Goal: Information Seeking & Learning: Learn about a topic

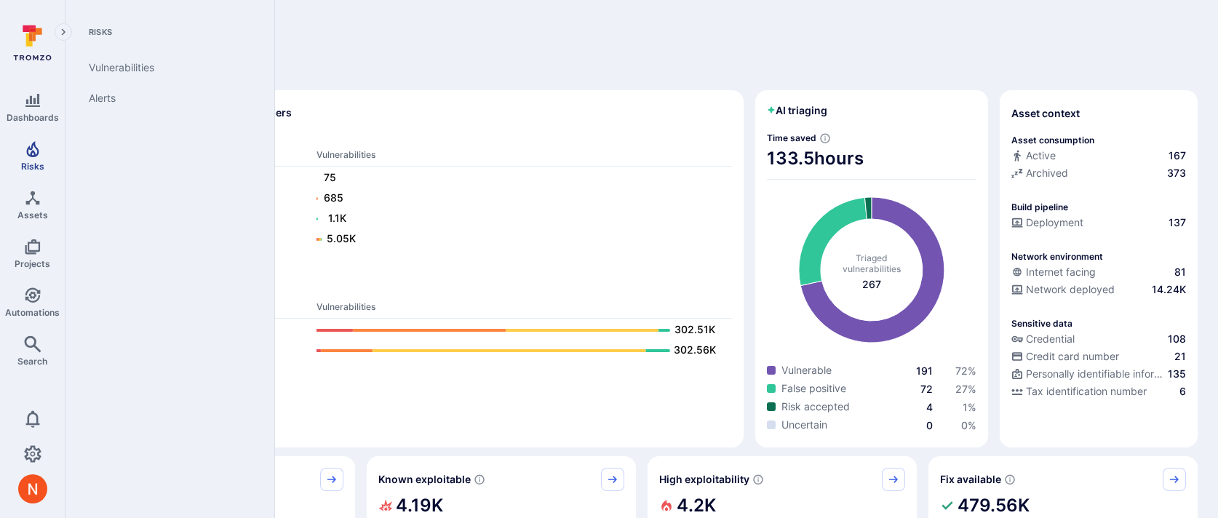
click at [35, 168] on span "Risks" at bounding box center [32, 166] width 23 height 11
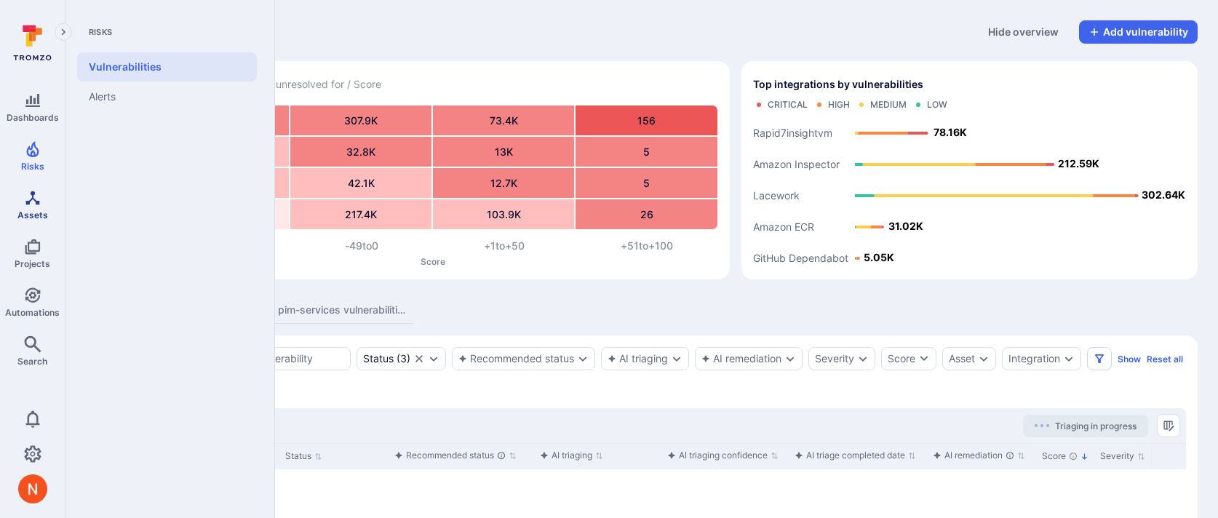
click at [28, 213] on span "Assets" at bounding box center [32, 215] width 31 height 11
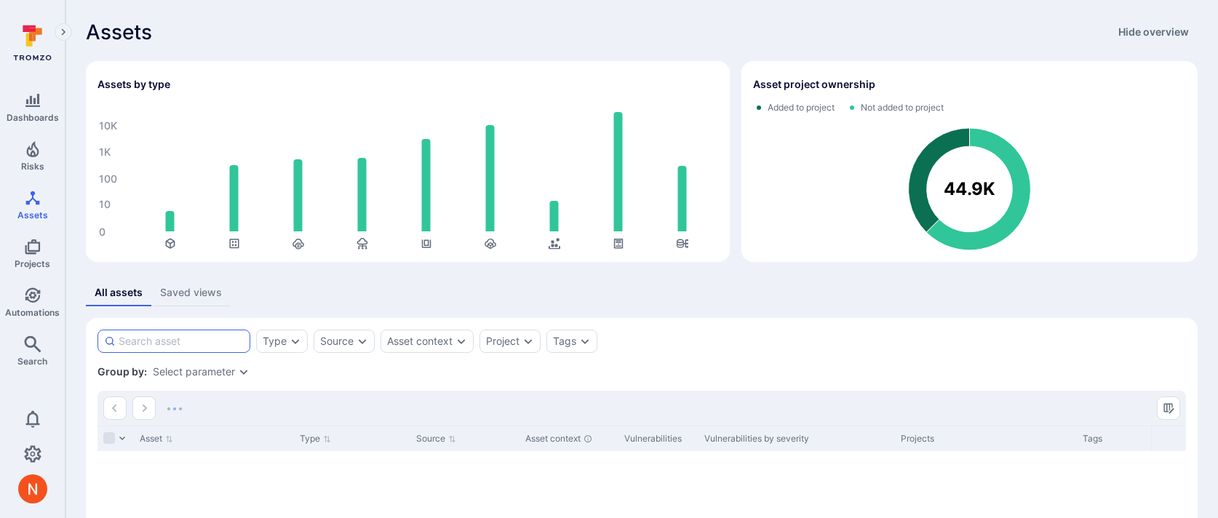
click at [209, 343] on input at bounding box center [181, 341] width 125 height 15
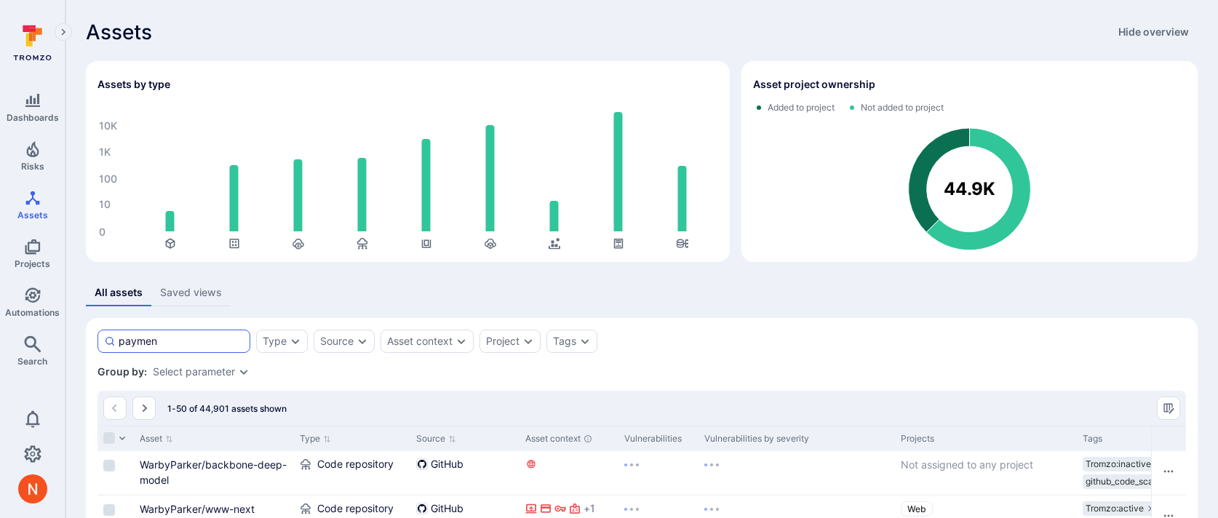
type input "payment"
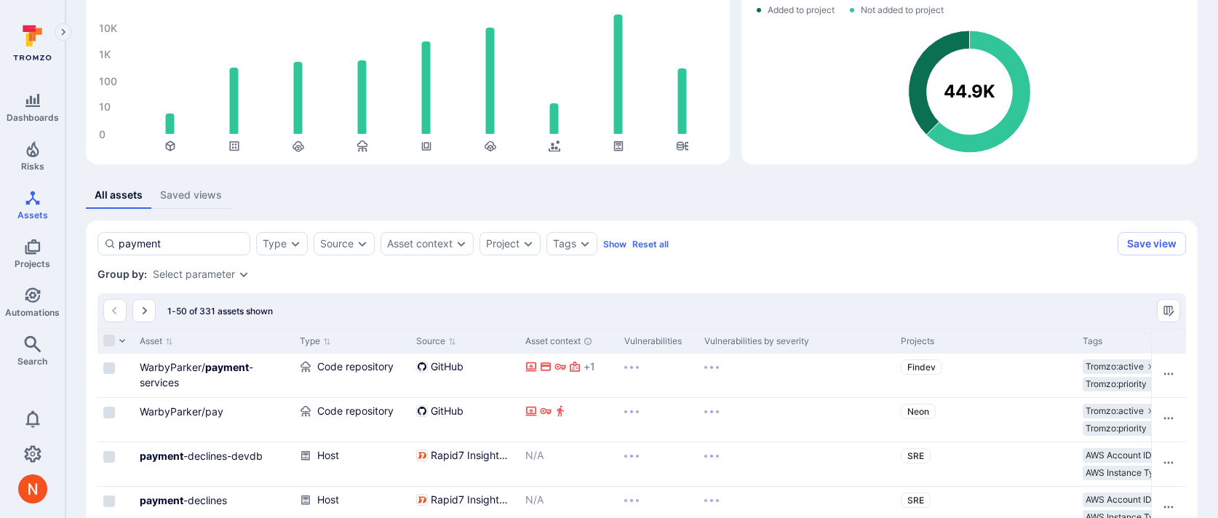
scroll to position [100, 0]
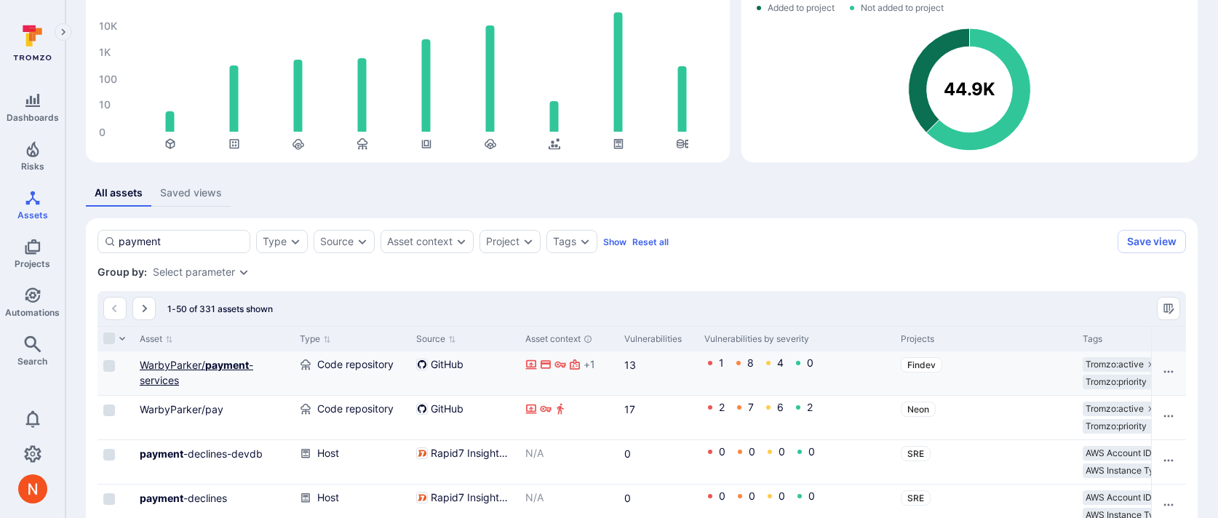
click at [191, 360] on link "WarbyParker/ payment -services" at bounding box center [197, 373] width 114 height 28
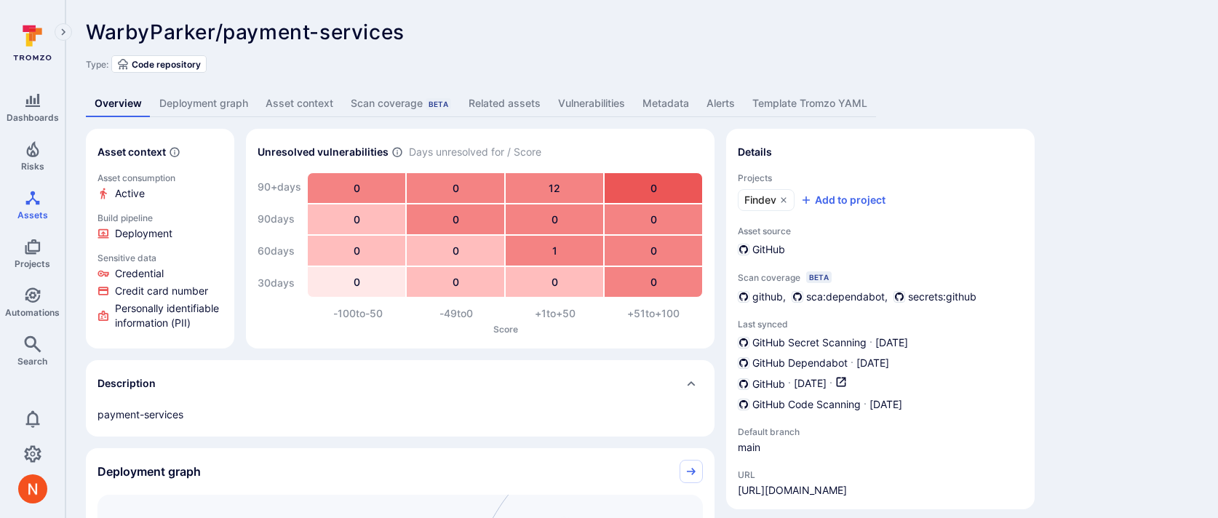
click at [190, 95] on link "Deployment graph" at bounding box center [204, 103] width 106 height 27
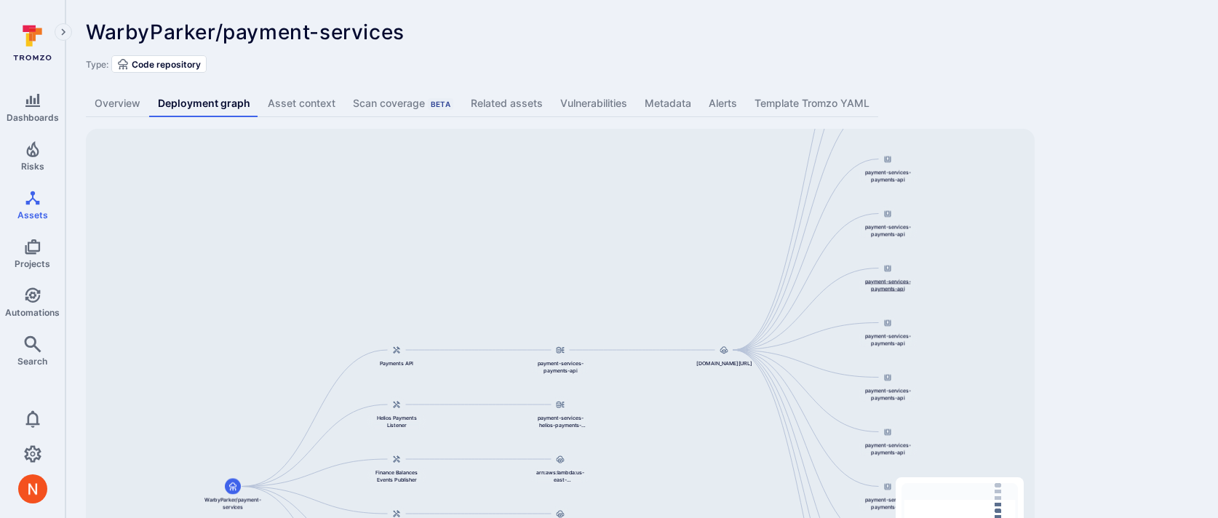
click at [881, 269] on div at bounding box center [888, 269] width 16 height 16
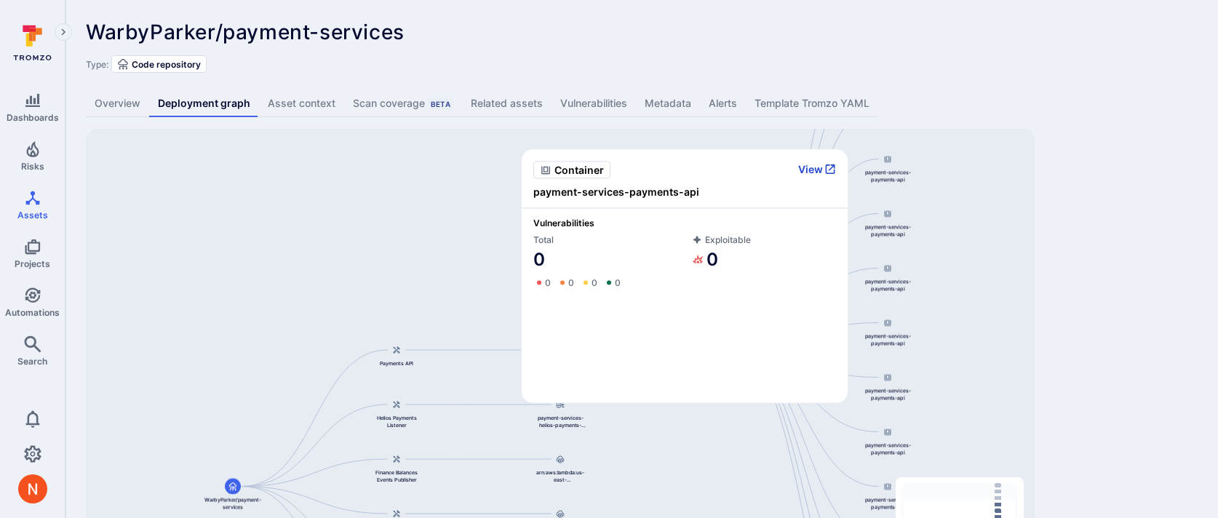
click at [815, 164] on button "View" at bounding box center [817, 169] width 38 height 13
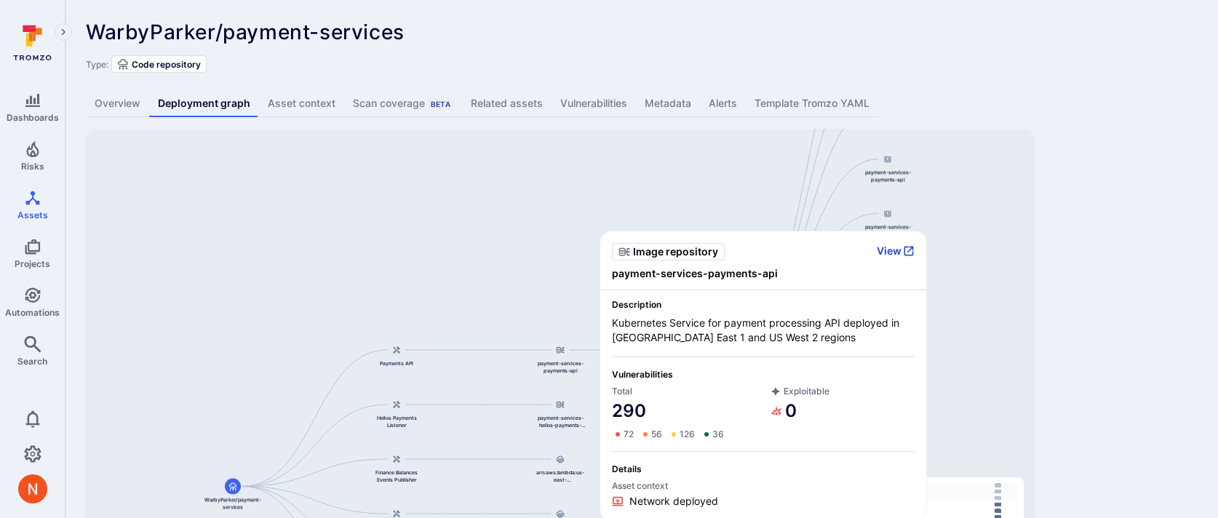
click at [885, 253] on button "View" at bounding box center [896, 251] width 38 height 13
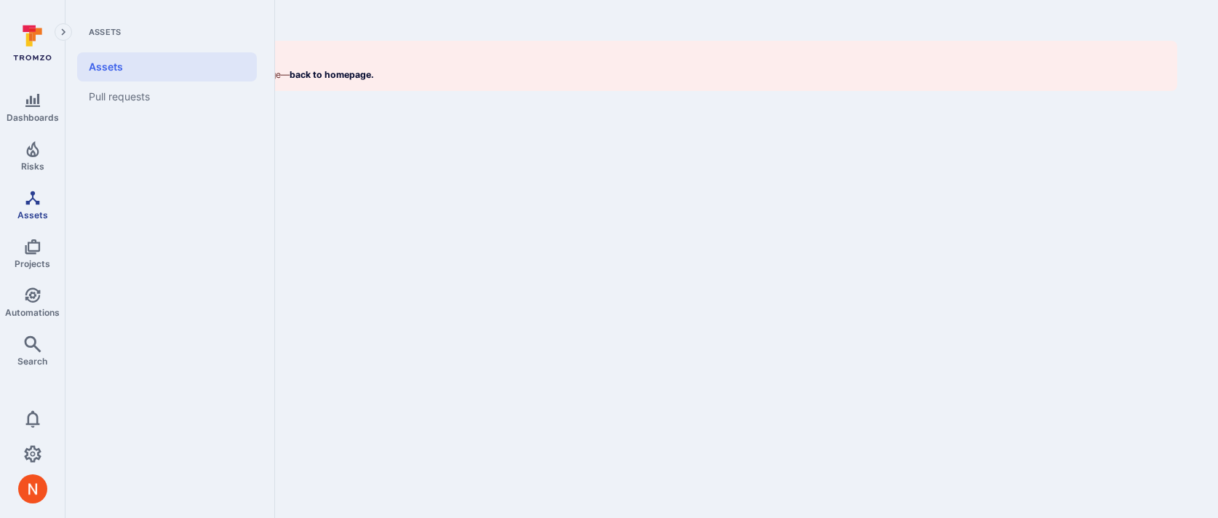
click at [33, 206] on link "Assets" at bounding box center [32, 204] width 65 height 43
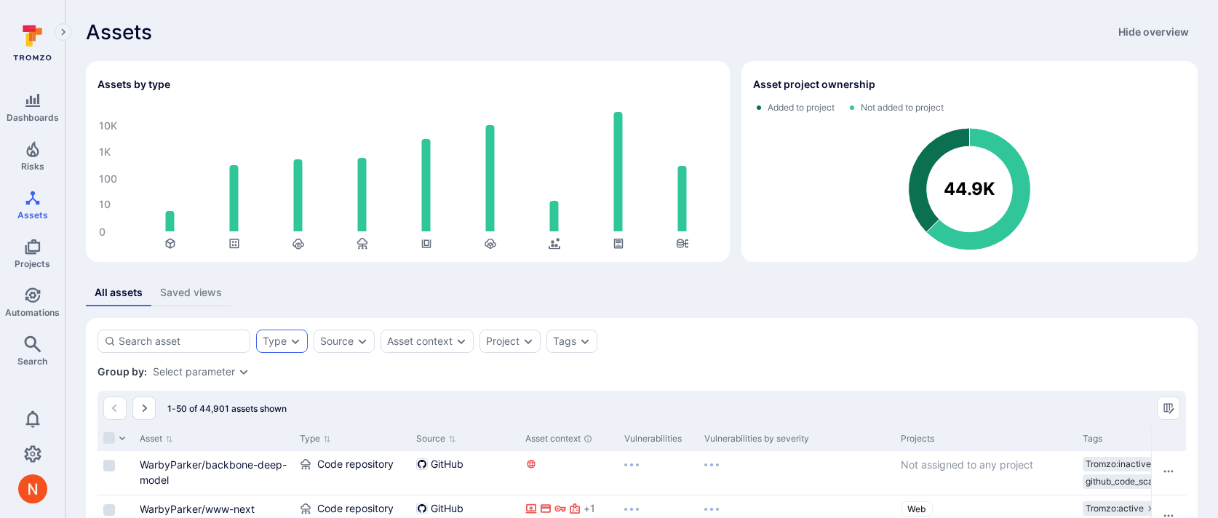
click at [290, 339] on icon "Expand dropdown" at bounding box center [296, 342] width 12 height 12
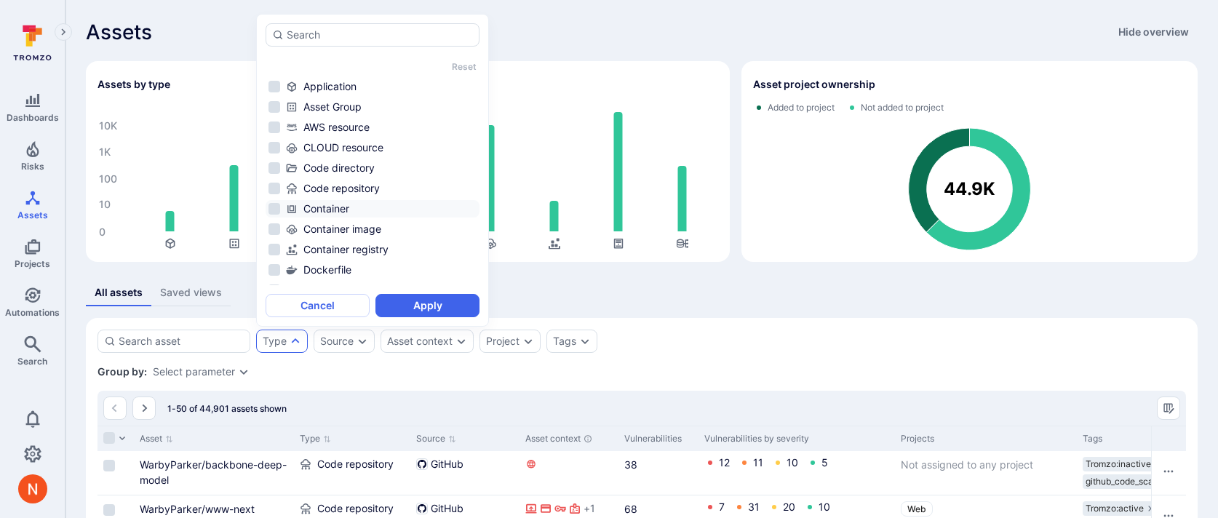
click at [349, 207] on div "Container" at bounding box center [381, 209] width 191 height 15
click at [398, 304] on button "Apply" at bounding box center [428, 305] width 104 height 23
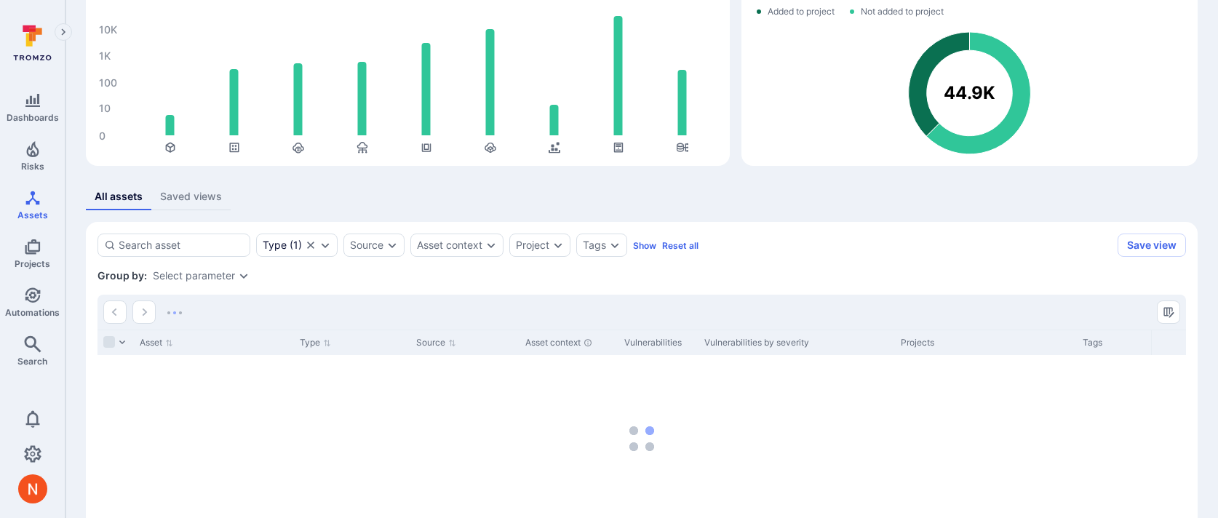
scroll to position [187, 0]
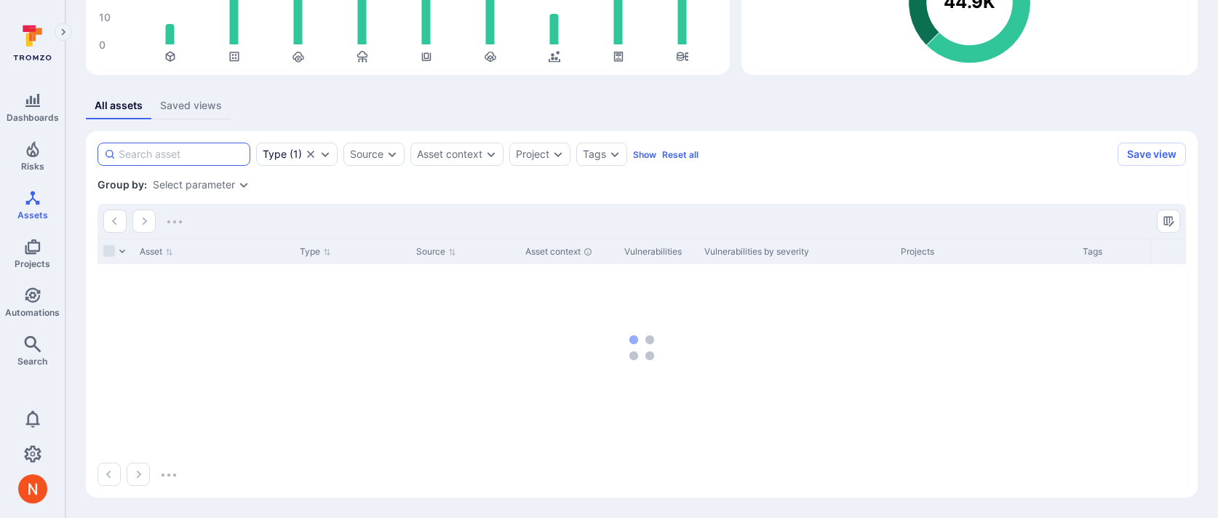
click at [197, 153] on input at bounding box center [181, 154] width 125 height 15
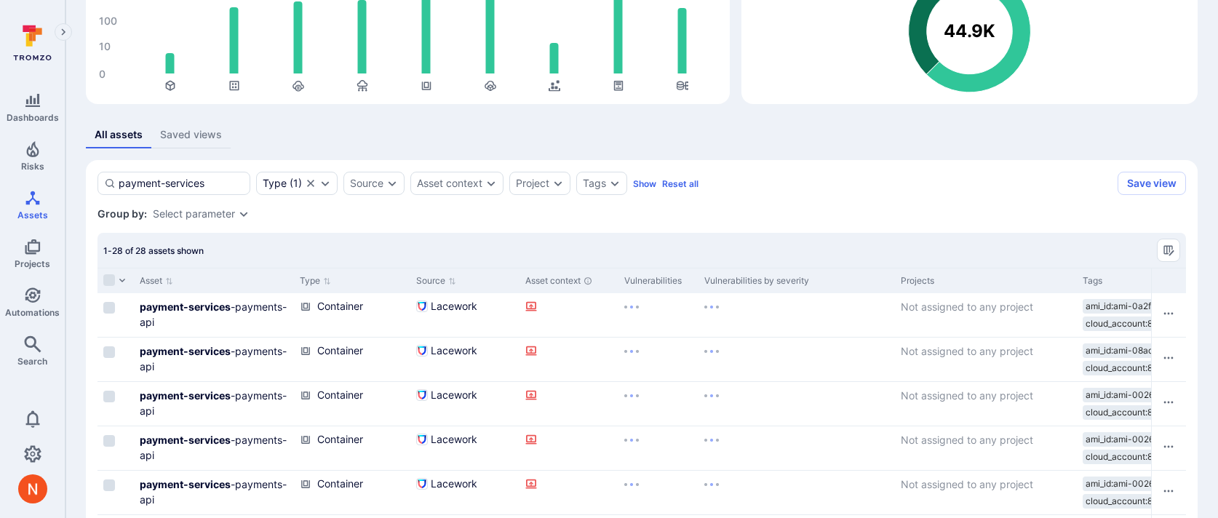
scroll to position [187, 0]
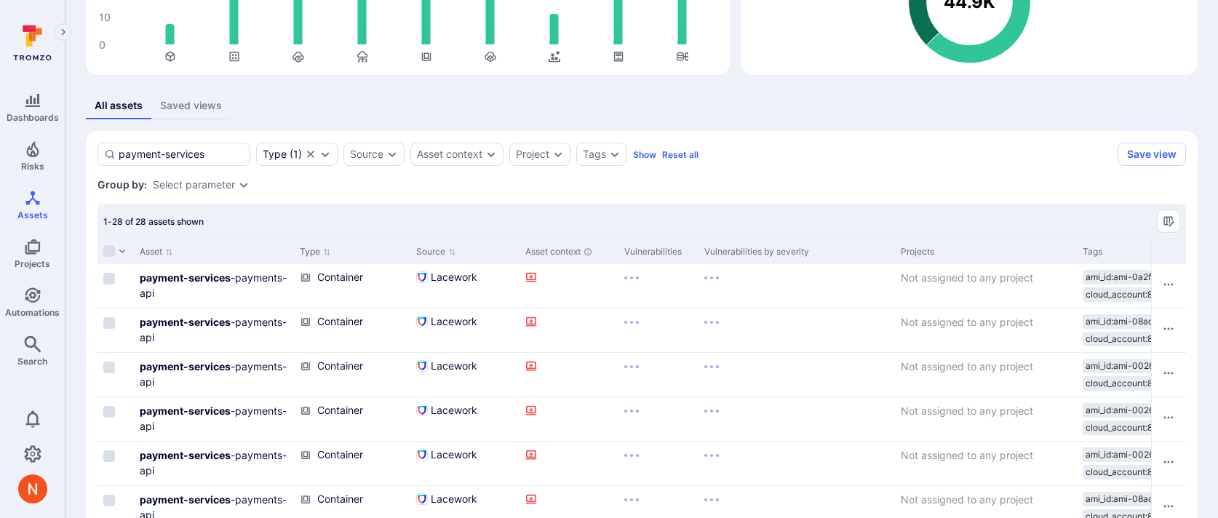
type input "payment-services"
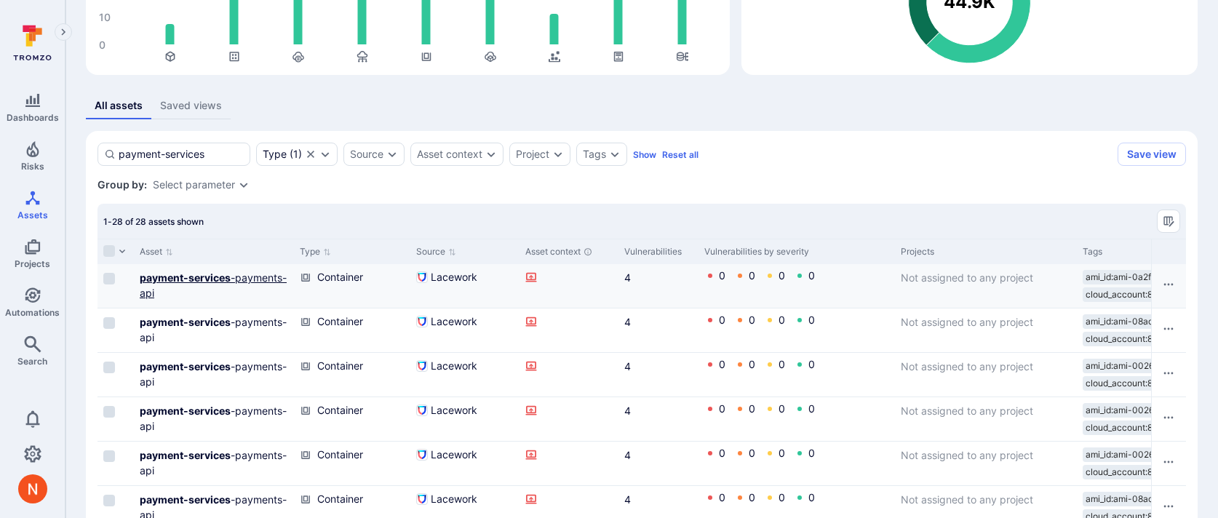
click at [218, 282] on b "payment-services" at bounding box center [185, 277] width 91 height 12
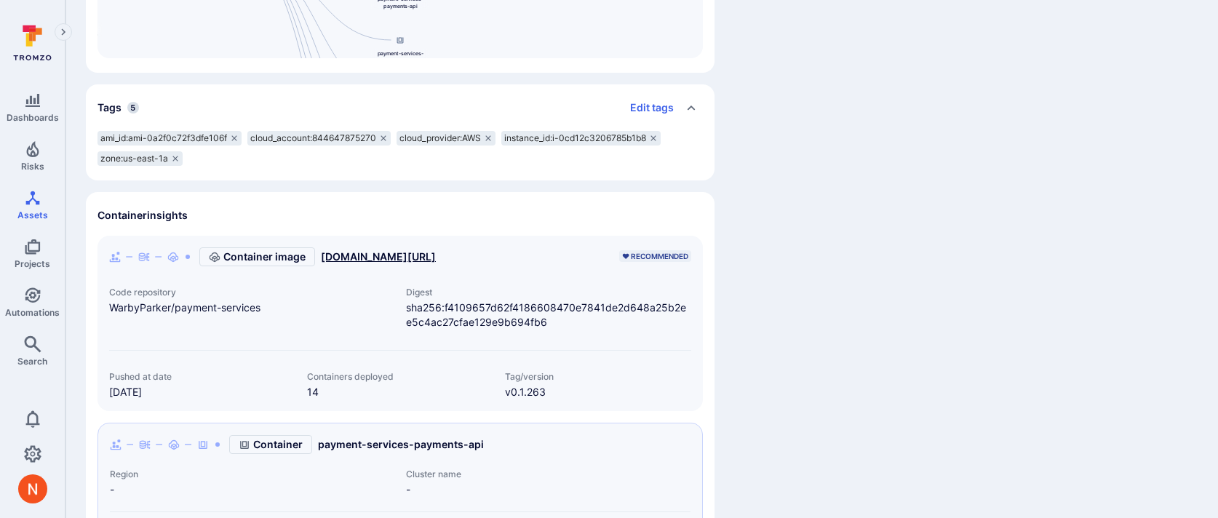
scroll to position [473, 0]
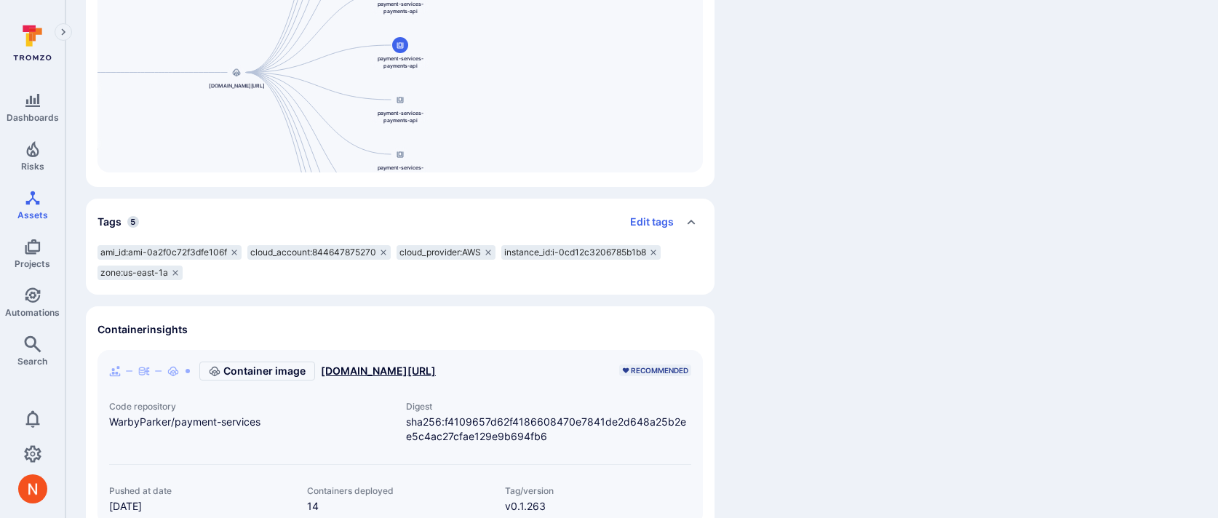
click at [421, 373] on link "[DOMAIN_NAME][URL]" at bounding box center [378, 371] width 115 height 15
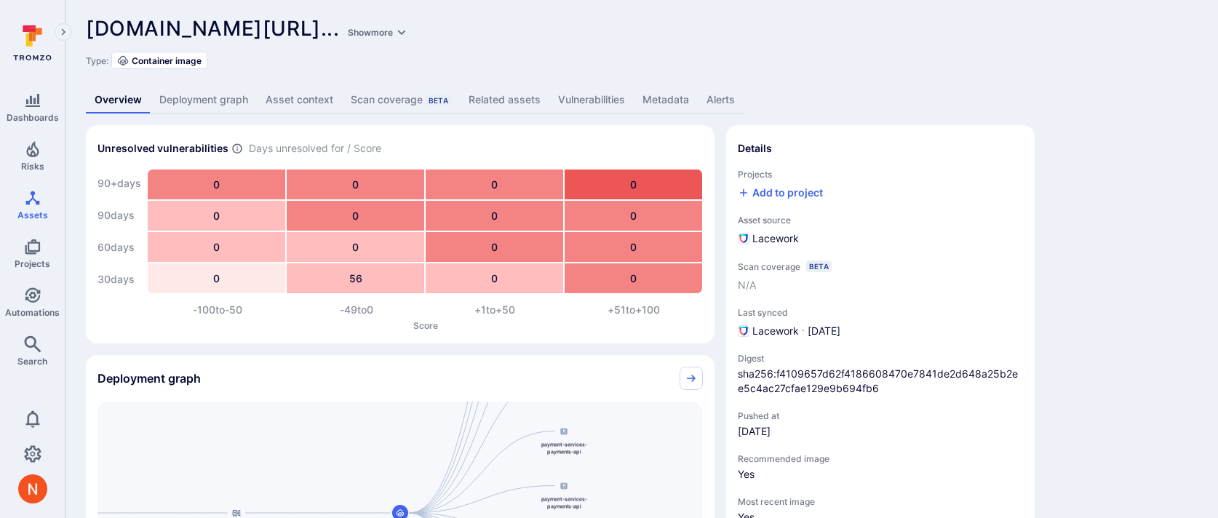
scroll to position [6, 0]
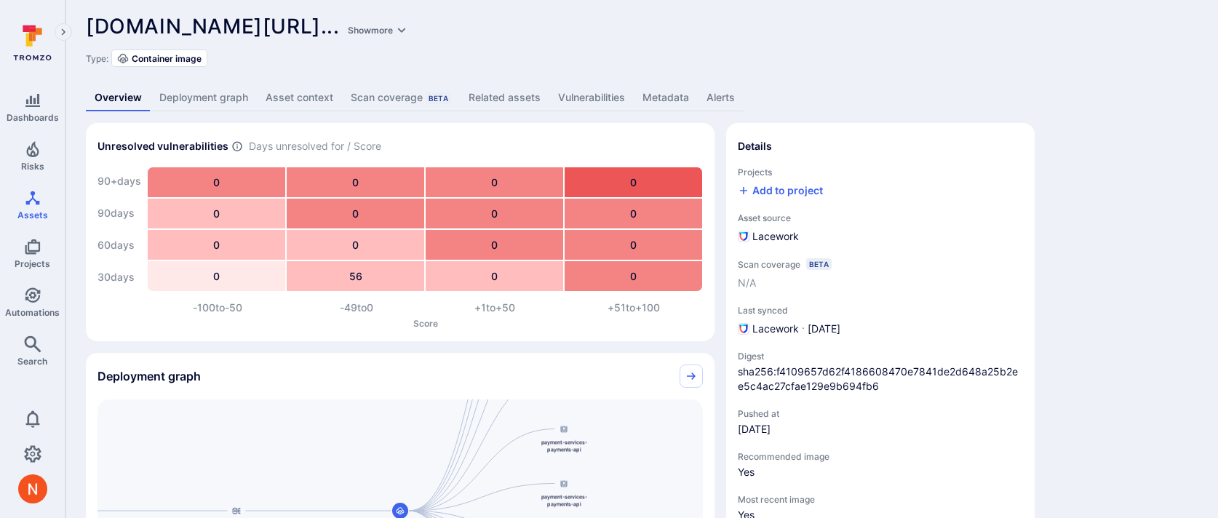
click at [536, 104] on link "Related assets" at bounding box center [505, 97] width 90 height 27
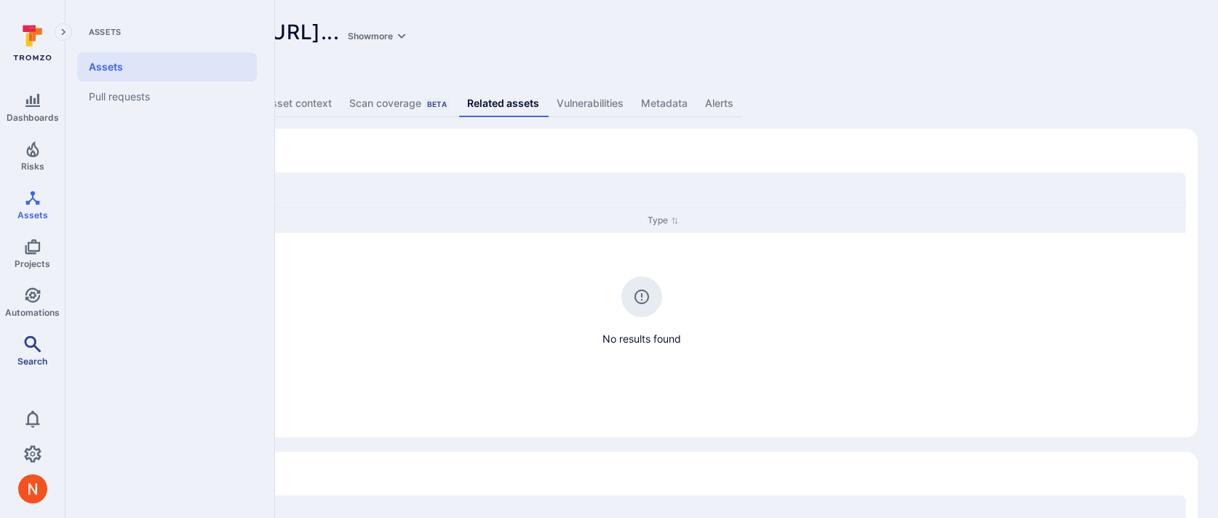
click at [24, 340] on icon "Search" at bounding box center [32, 344] width 17 height 17
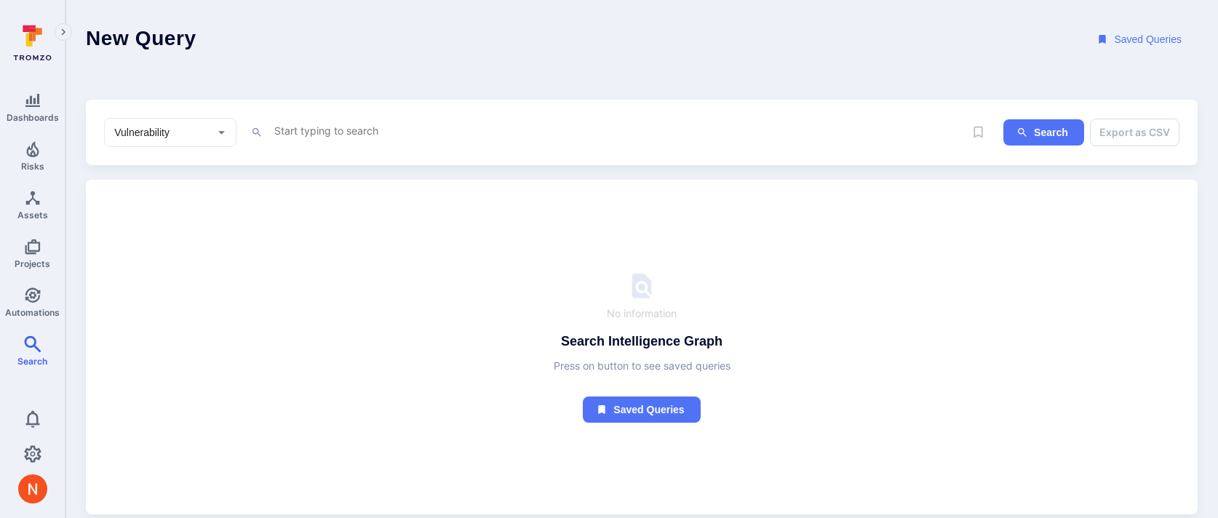
click at [198, 126] on input "Vulnerability" at bounding box center [159, 132] width 96 height 15
click at [159, 232] on li "Asset" at bounding box center [170, 237] width 131 height 24
type input "Asset"
click at [298, 129] on textarea "Intelligence Graph search area" at bounding box center [618, 131] width 691 height 18
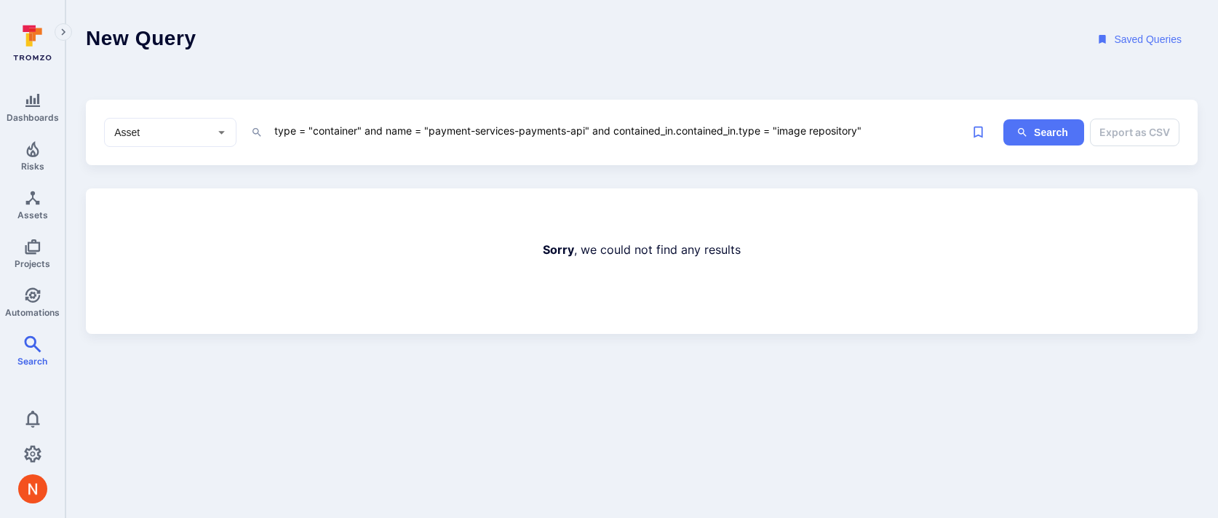
type textarea "type = "container" and name = "payment-services-payments-api" and contained_in.…"
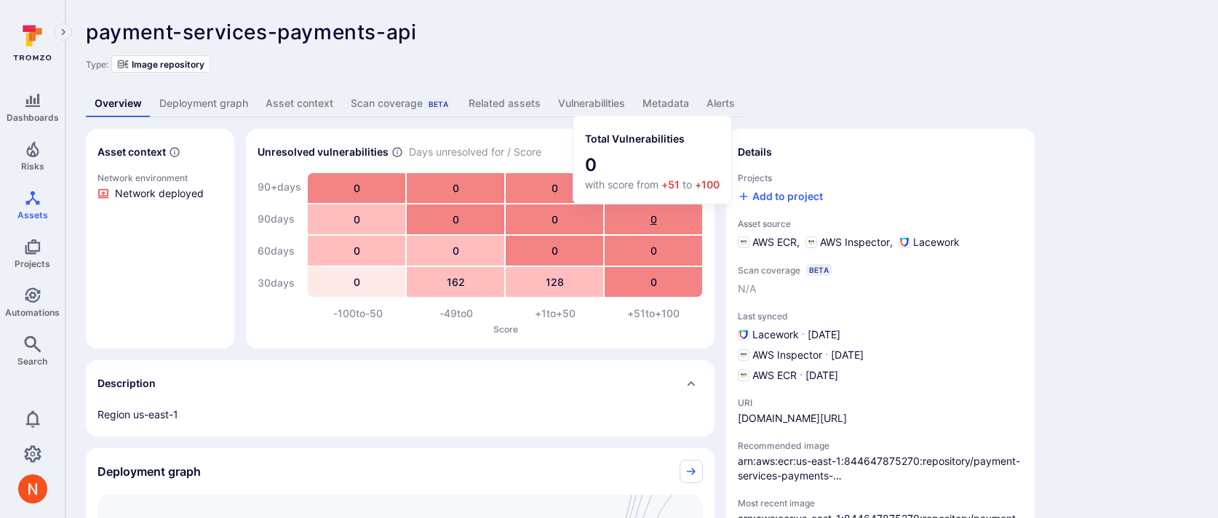
scroll to position [70, 0]
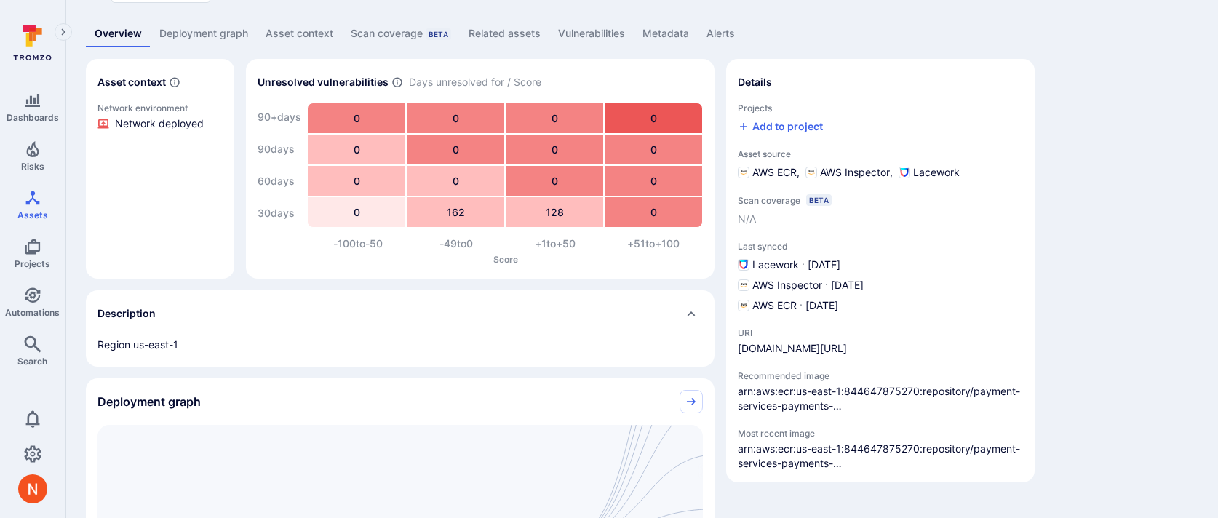
click at [515, 25] on link "Related assets" at bounding box center [505, 33] width 90 height 27
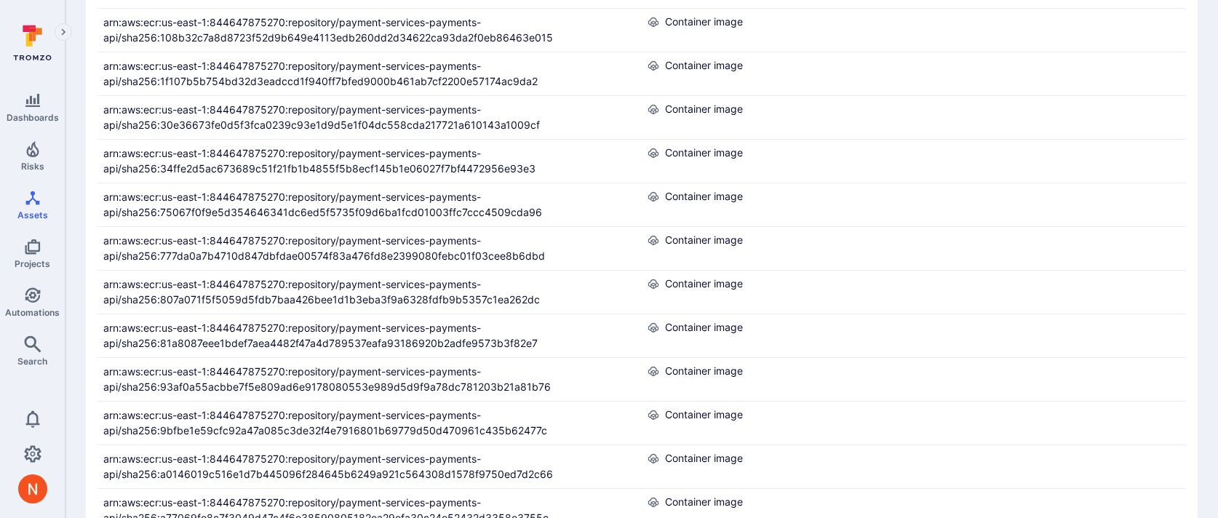
scroll to position [349, 0]
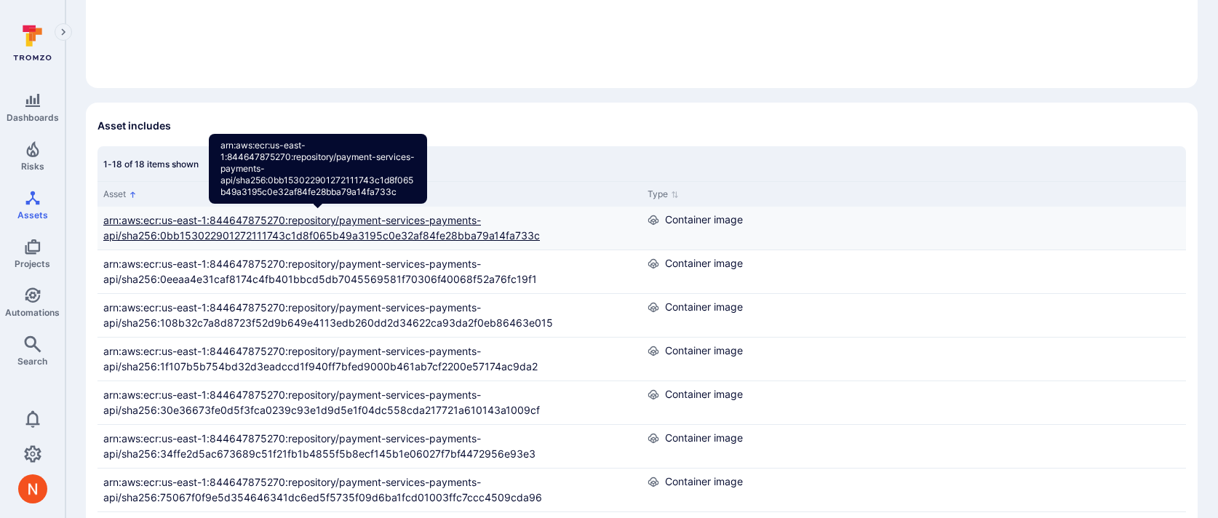
click at [386, 223] on link "arn:aws:ecr:us-east-1:844647875270:repository/payment-services-payments-api/sha…" at bounding box center [321, 228] width 437 height 28
